Goal: Task Accomplishment & Management: Use online tool/utility

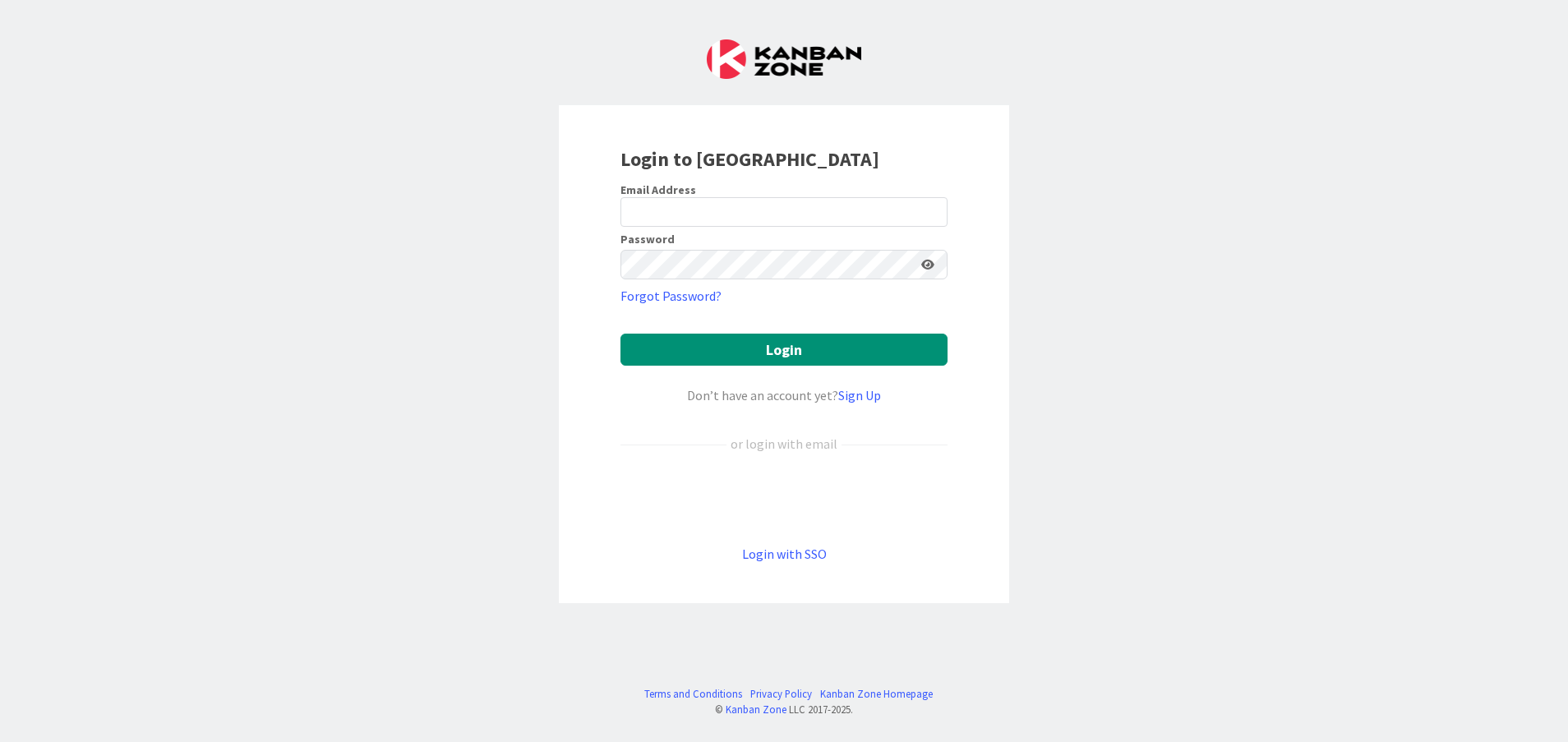
click at [772, 544] on div "Login with SSO" at bounding box center [783, 553] width 327 height 20
click at [776, 553] on link "Login with SSO" at bounding box center [784, 553] width 84 height 16
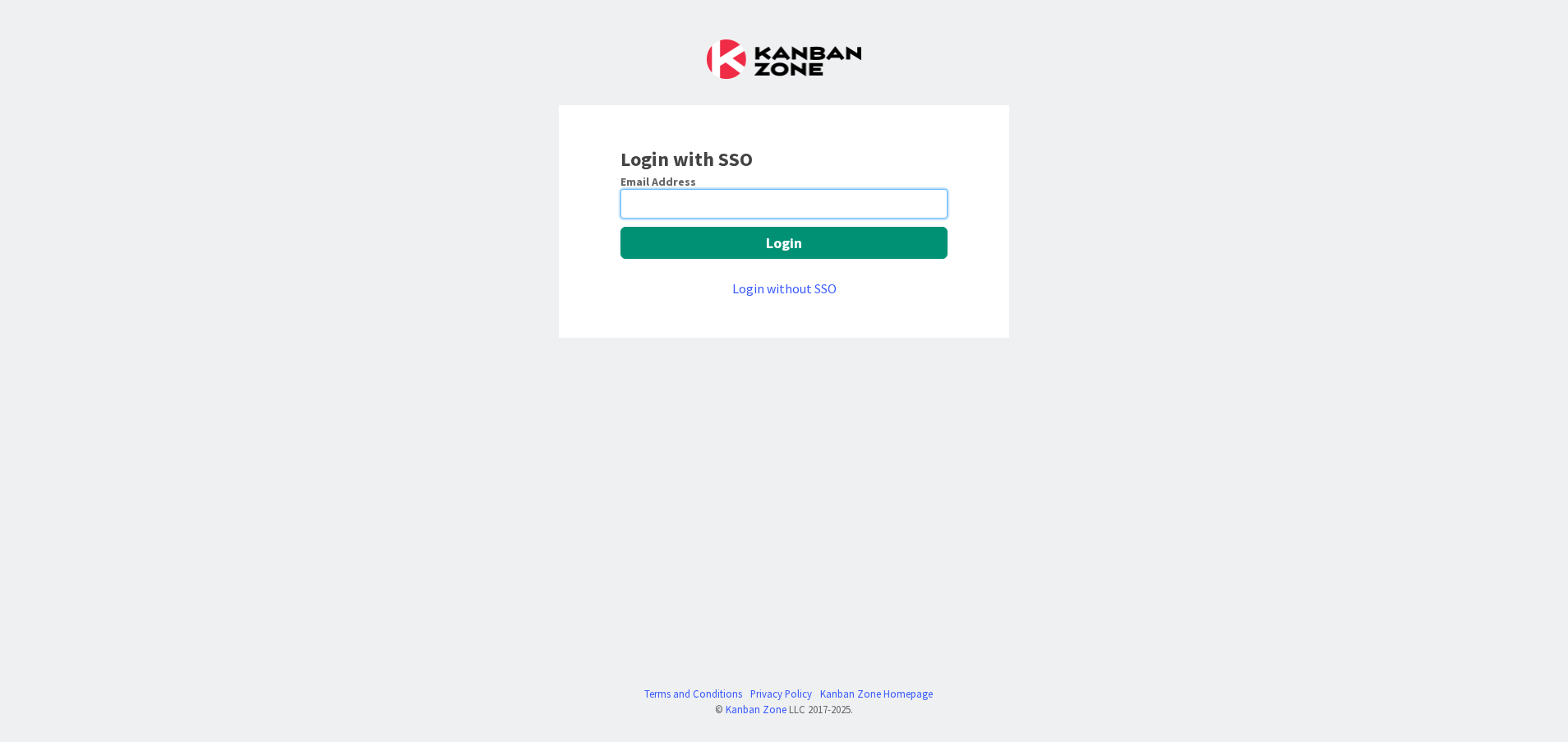
click at [749, 217] on input "email" at bounding box center [783, 203] width 327 height 29
type input "Vinodkumar.Jeerangi@mrcglobal.com"
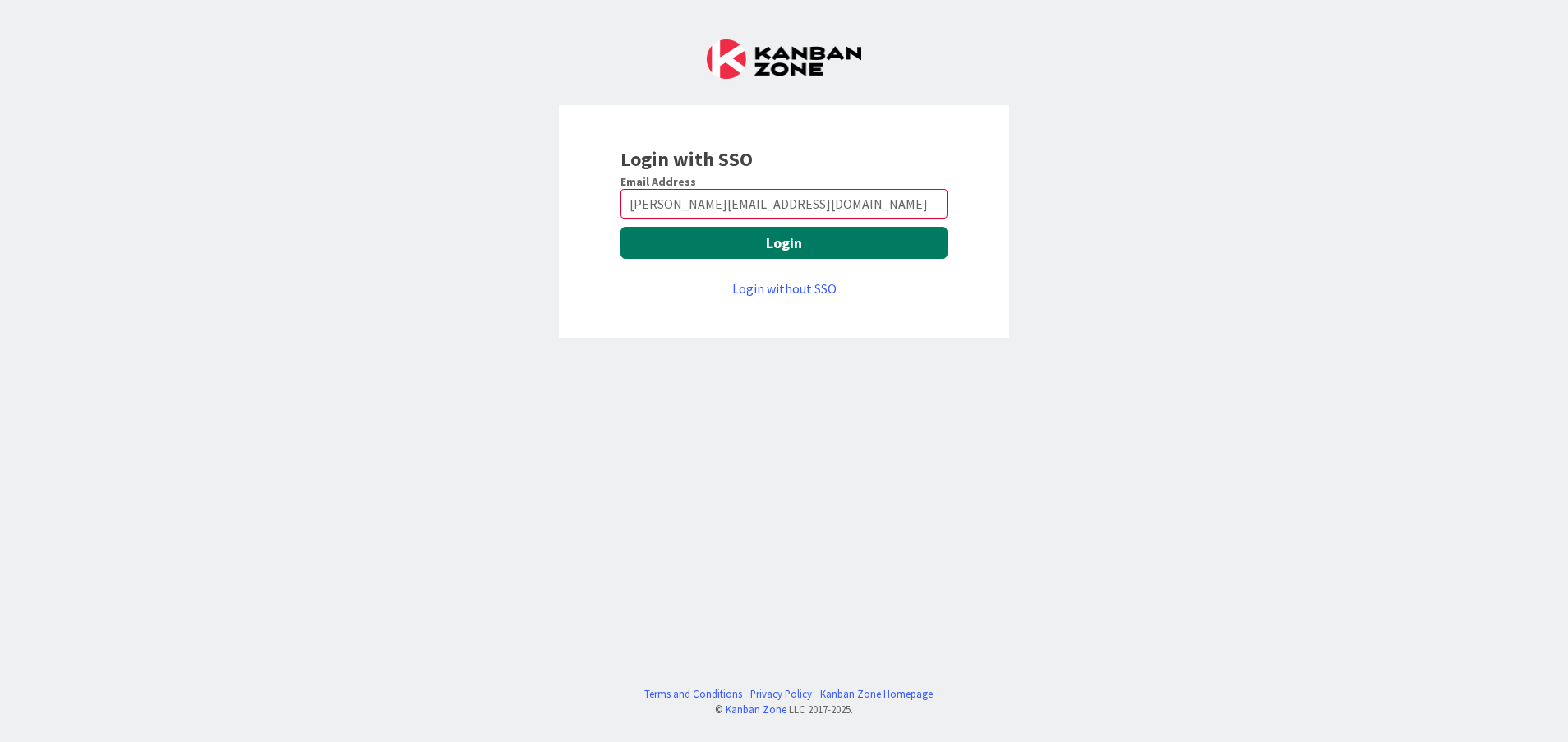
click at [731, 244] on button "Login" at bounding box center [783, 243] width 327 height 32
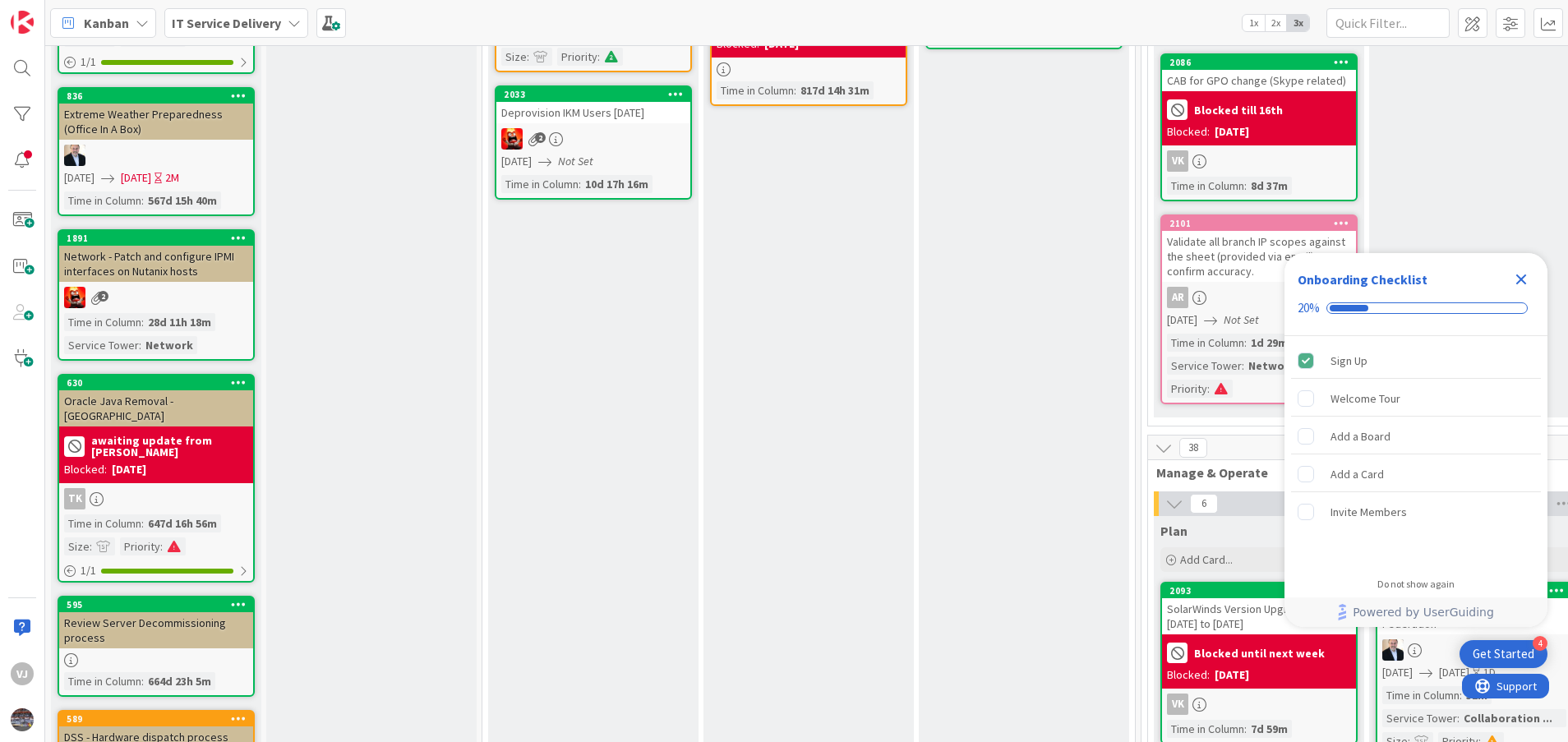
scroll to position [616, 0]
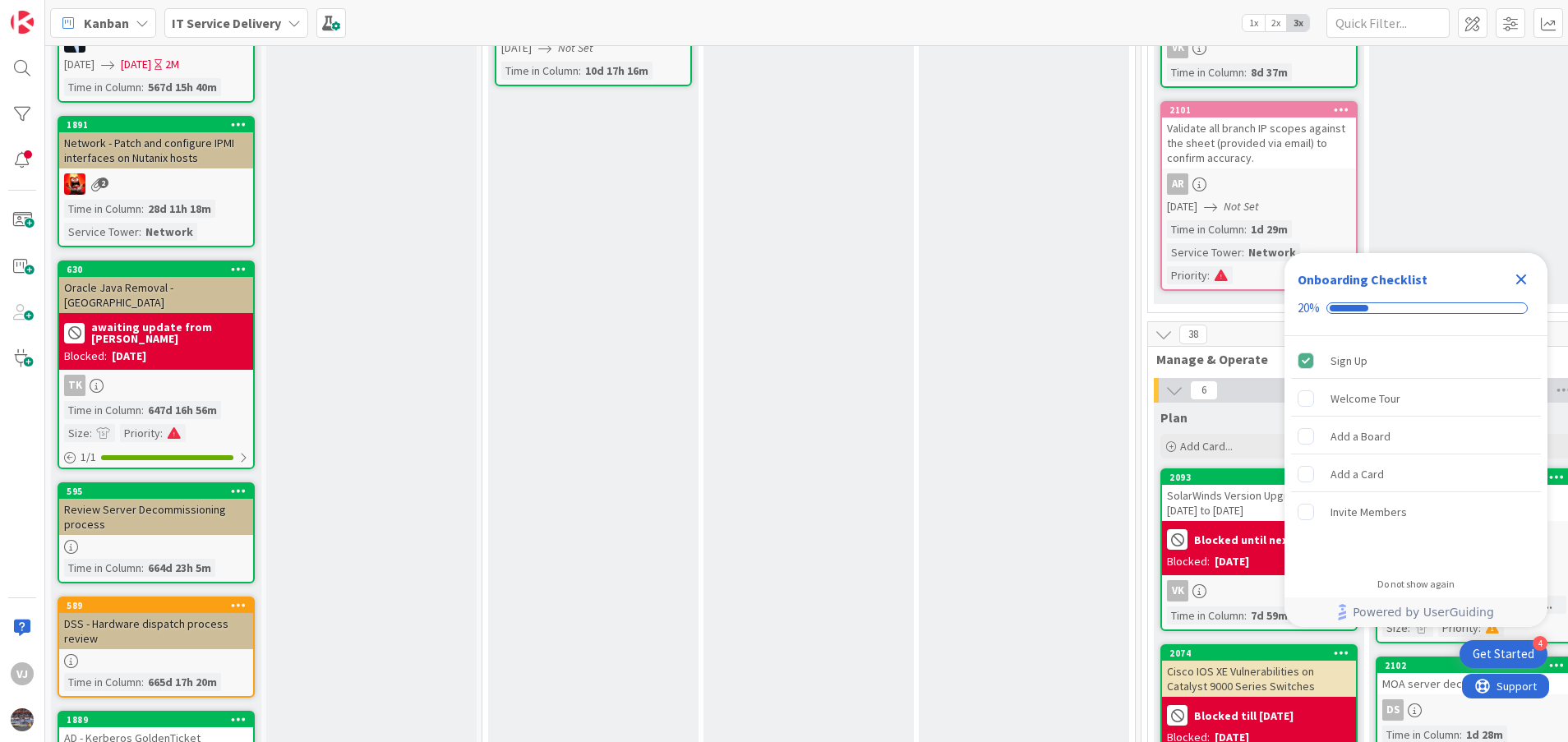
drag, startPoint x: 1515, startPoint y: 285, endPoint x: 1504, endPoint y: 299, distance: 17.8
click at [835, 285] on icon "Close Checklist" at bounding box center [1521, 279] width 20 height 20
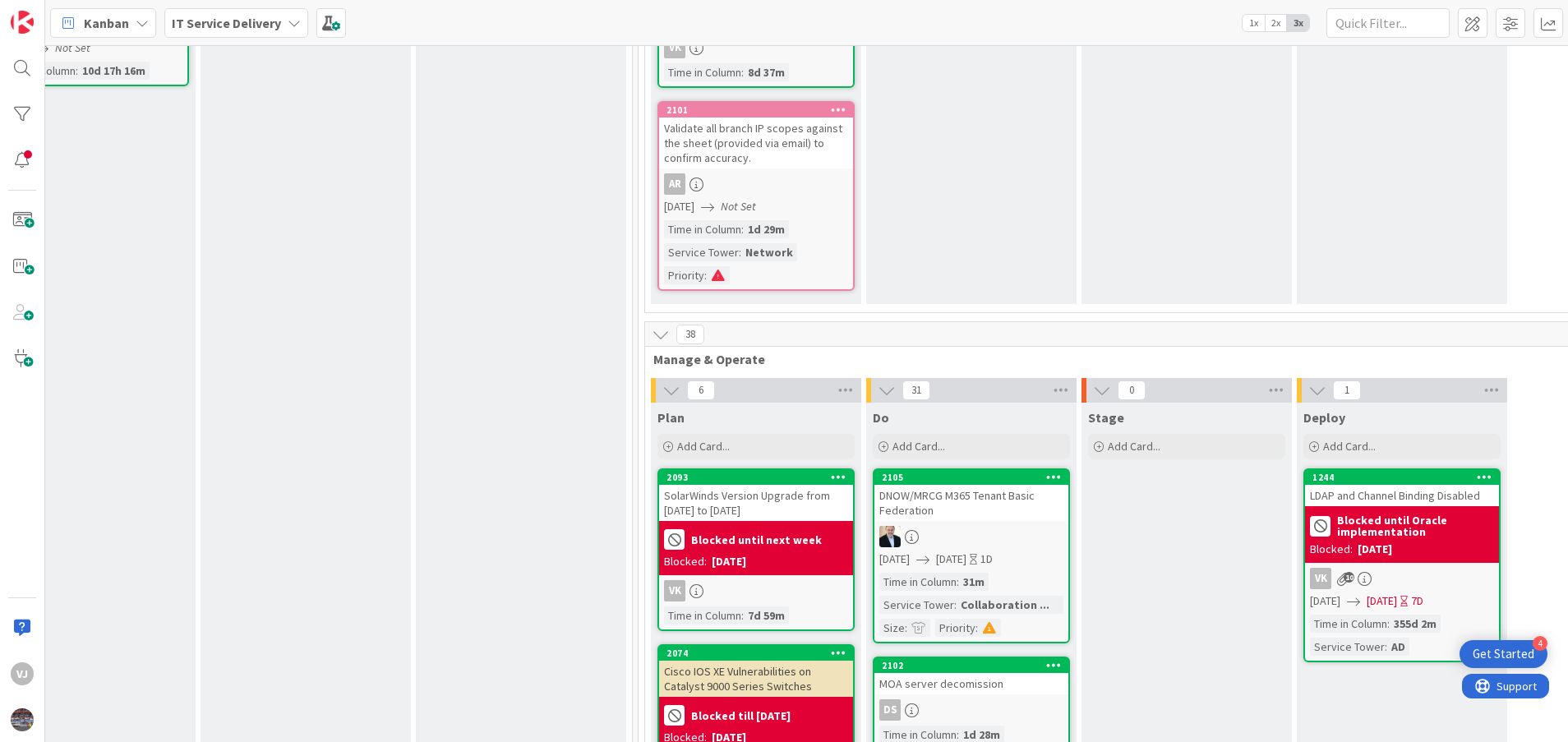
scroll to position [986, 503]
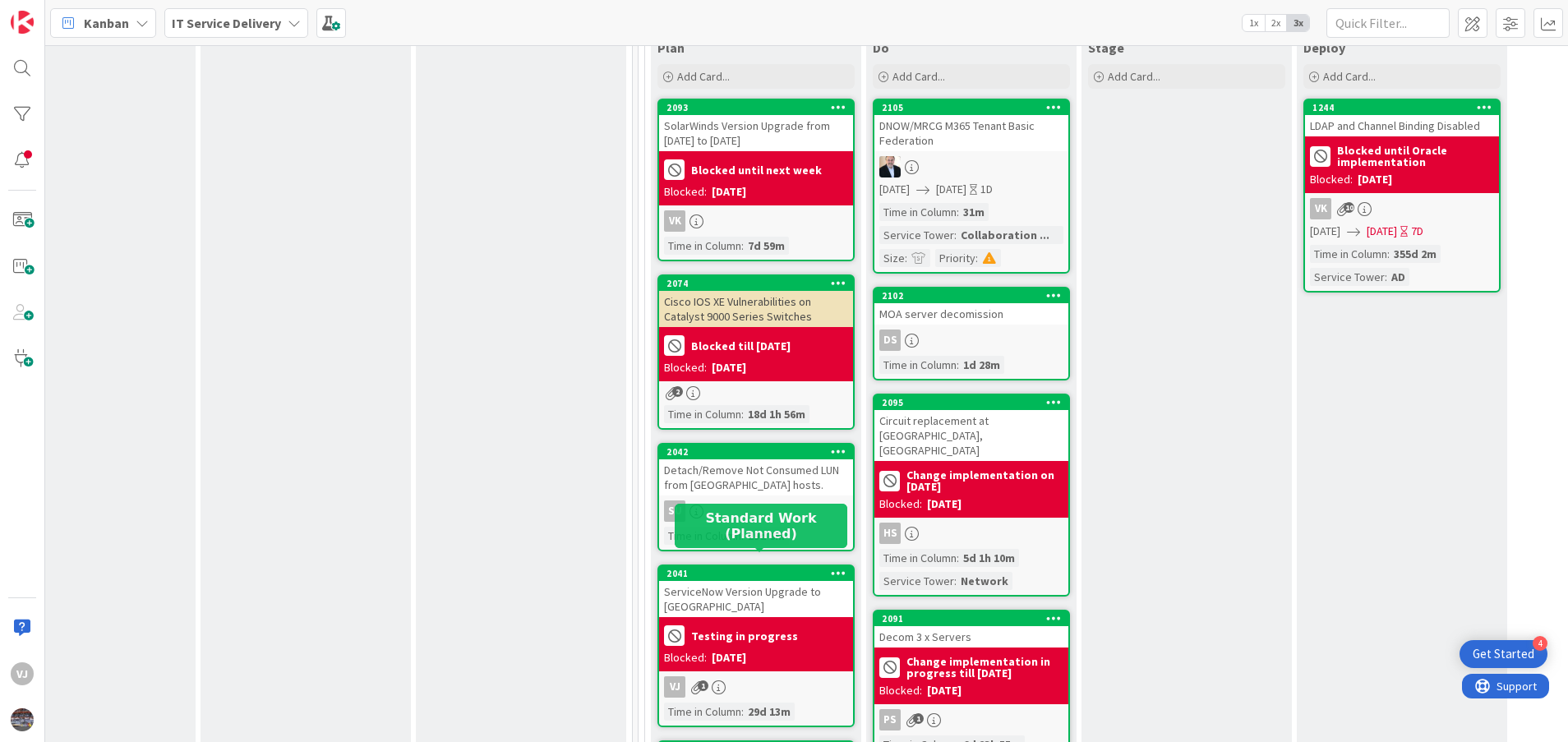
click at [727, 394] on div "2041" at bounding box center [759, 573] width 187 height 11
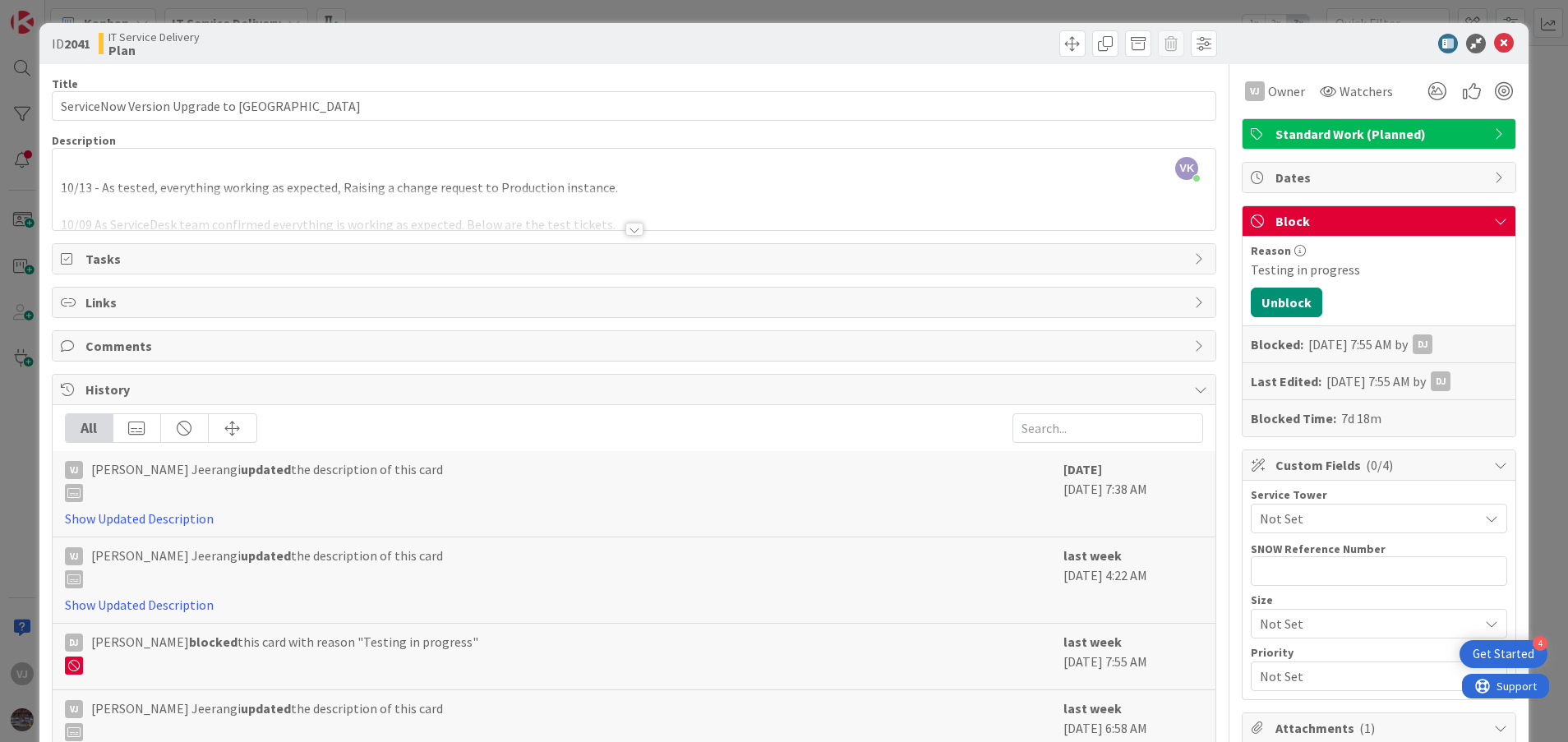
click at [628, 222] on div at bounding box center [633, 209] width 1163 height 42
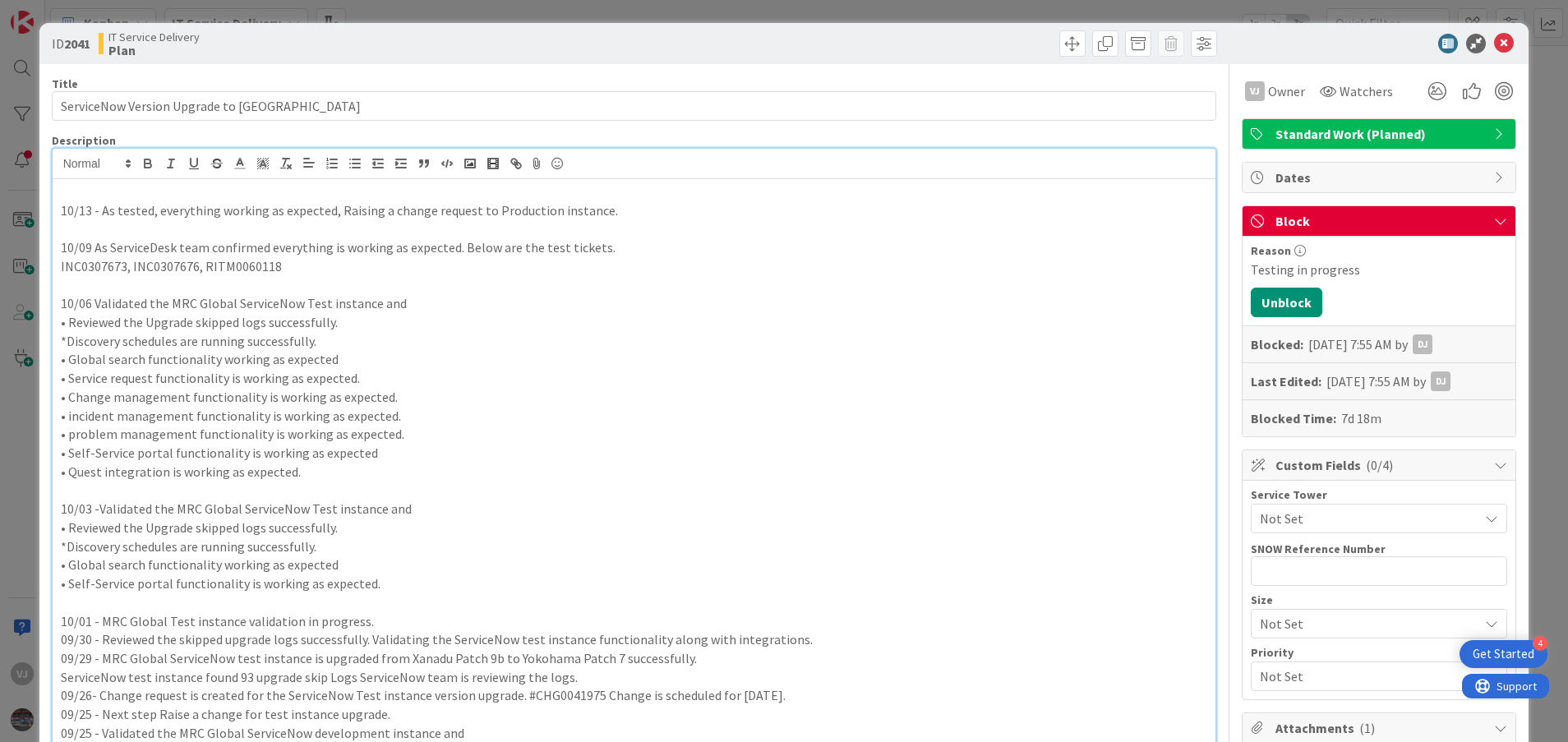
click at [478, 215] on p "10/13 - As tested, everything working as expected, Raising a change request to …" at bounding box center [634, 210] width 1147 height 19
click at [698, 219] on p "10/13 - As tested, everything working as expected, Raising a change request for…" at bounding box center [634, 210] width 1147 height 19
click at [835, 46] on icon at bounding box center [1504, 44] width 20 height 20
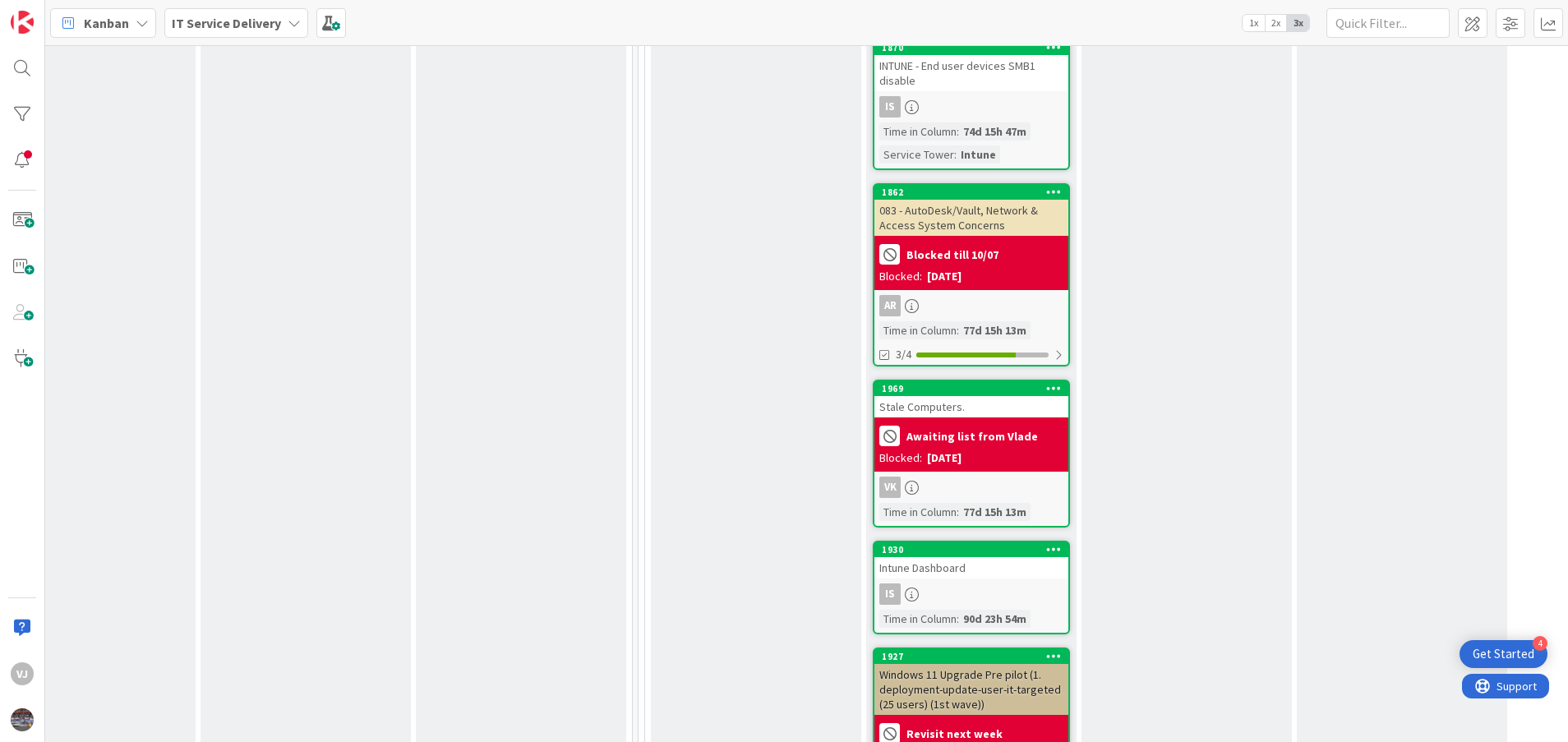
scroll to position [3574, 503]
